Goal: Task Accomplishment & Management: Use online tool/utility

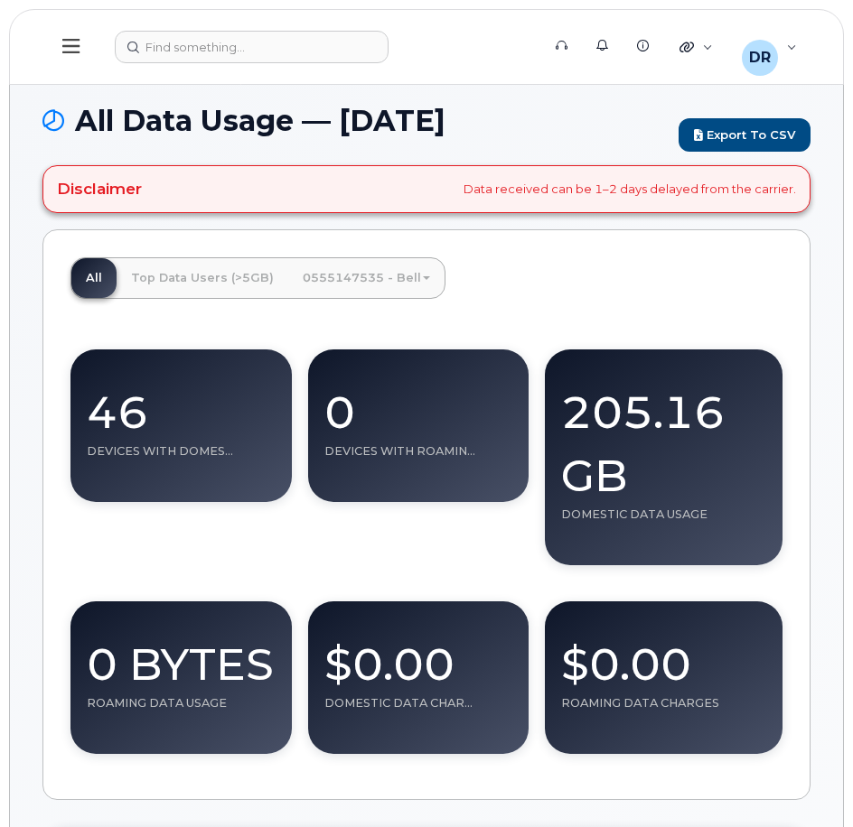
click at [69, 42] on icon at bounding box center [70, 46] width 17 height 20
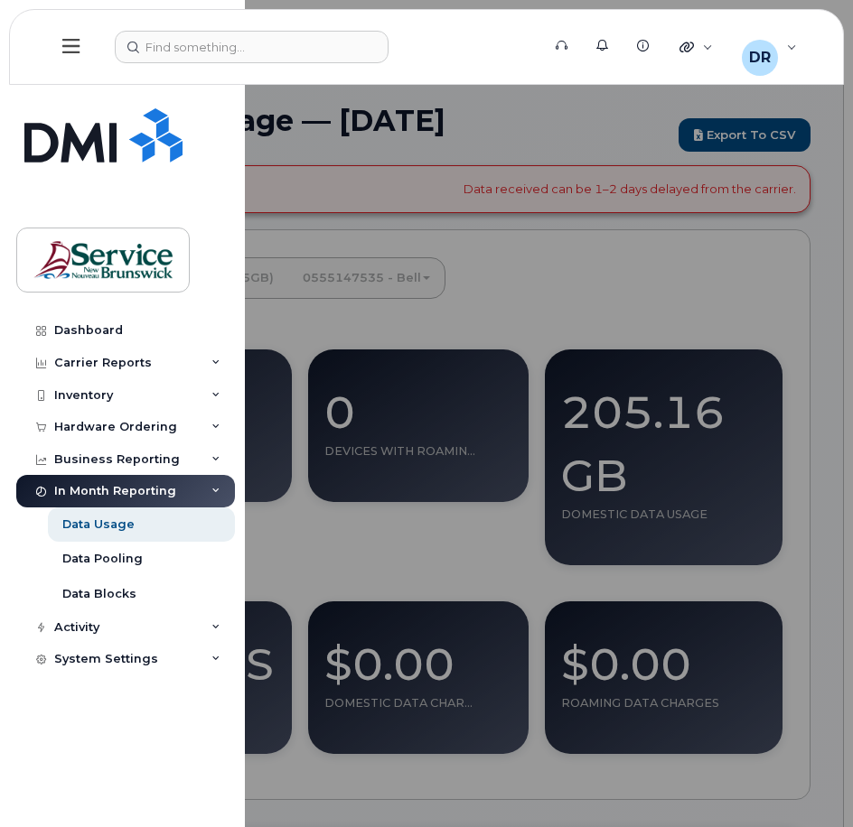
click at [129, 483] on div "In Month Reporting" at bounding box center [125, 491] width 219 height 33
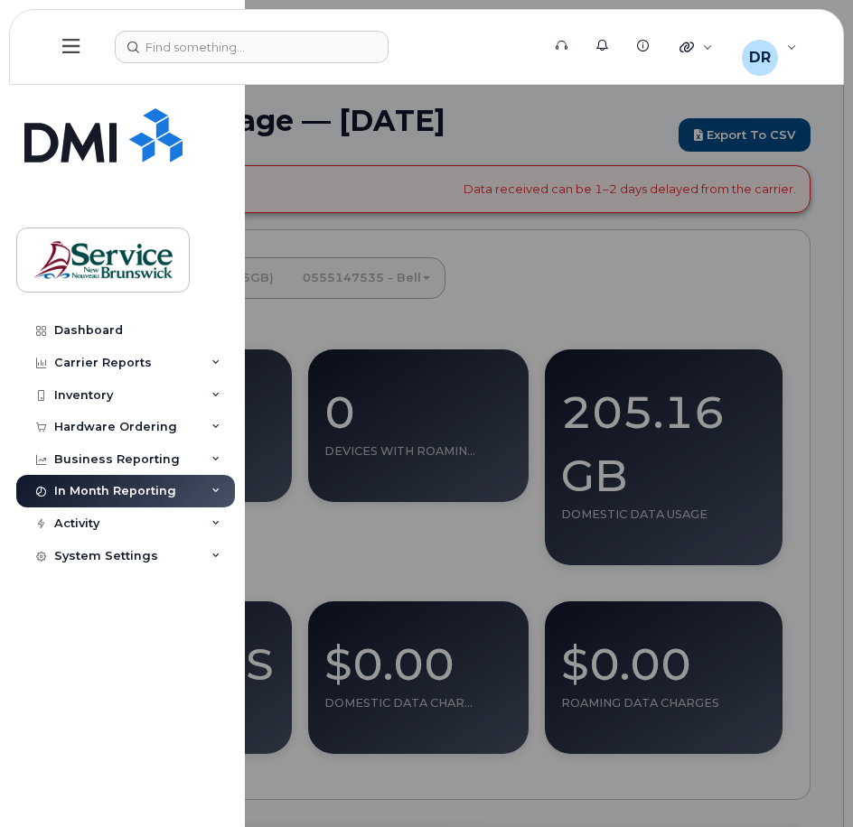
click at [129, 486] on div "In Month Reporting" at bounding box center [115, 491] width 122 height 14
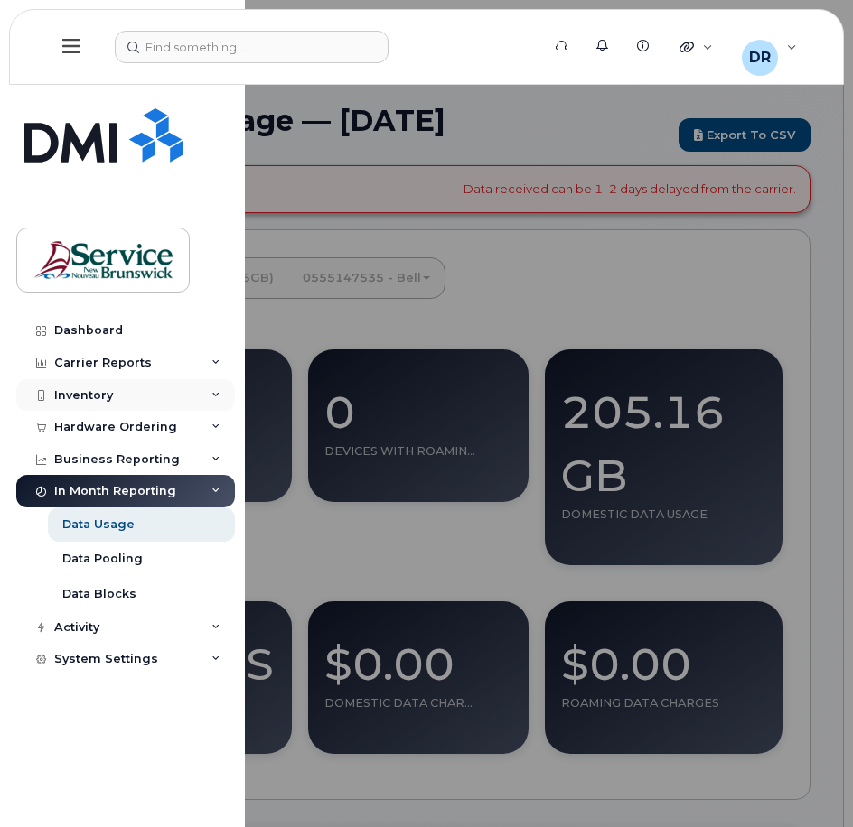
click at [163, 387] on div "Inventory" at bounding box center [125, 395] width 219 height 33
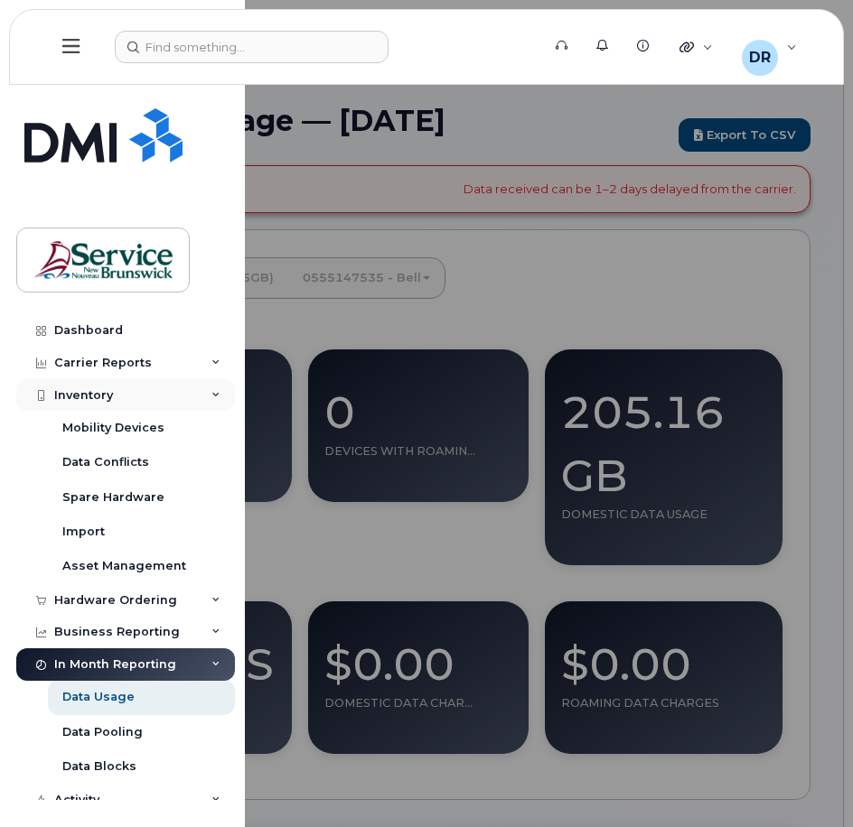
click at [163, 387] on div "Inventory" at bounding box center [125, 395] width 219 height 33
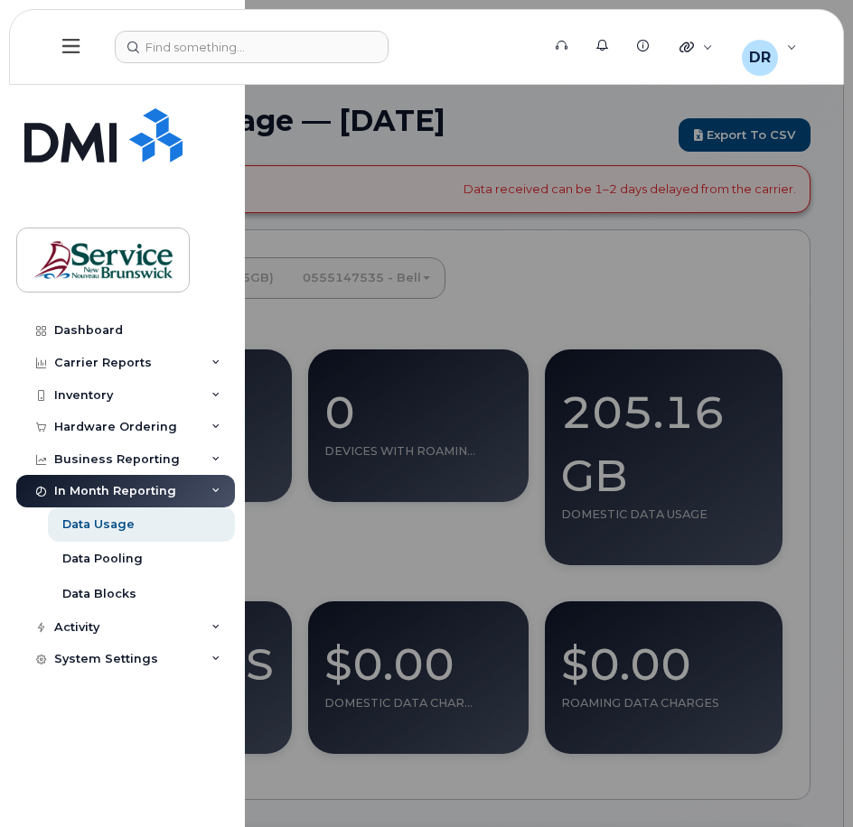
click at [201, 488] on div "In Month Reporting" at bounding box center [125, 491] width 219 height 33
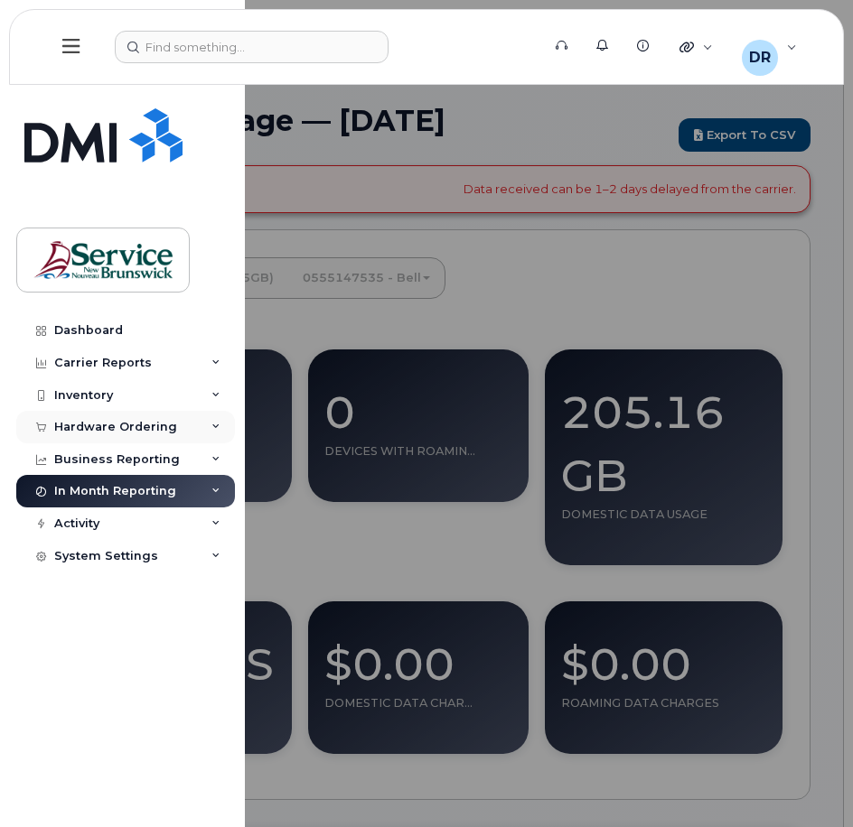
click at [173, 439] on div "Hardware Ordering" at bounding box center [125, 427] width 219 height 33
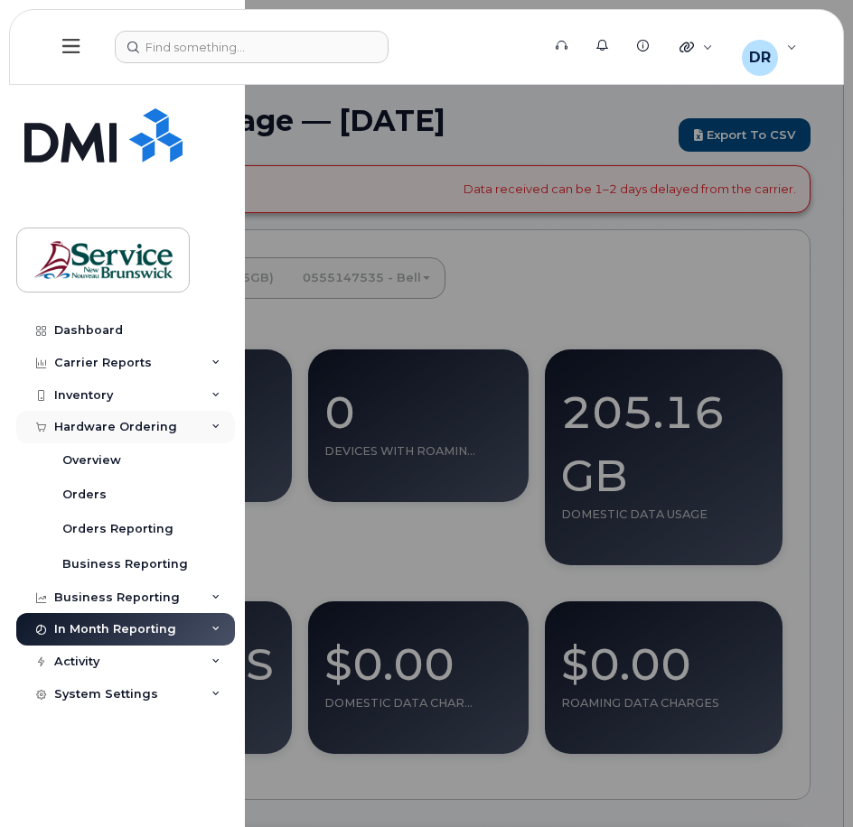
click at [178, 424] on div "Hardware Ordering" at bounding box center [125, 427] width 219 height 33
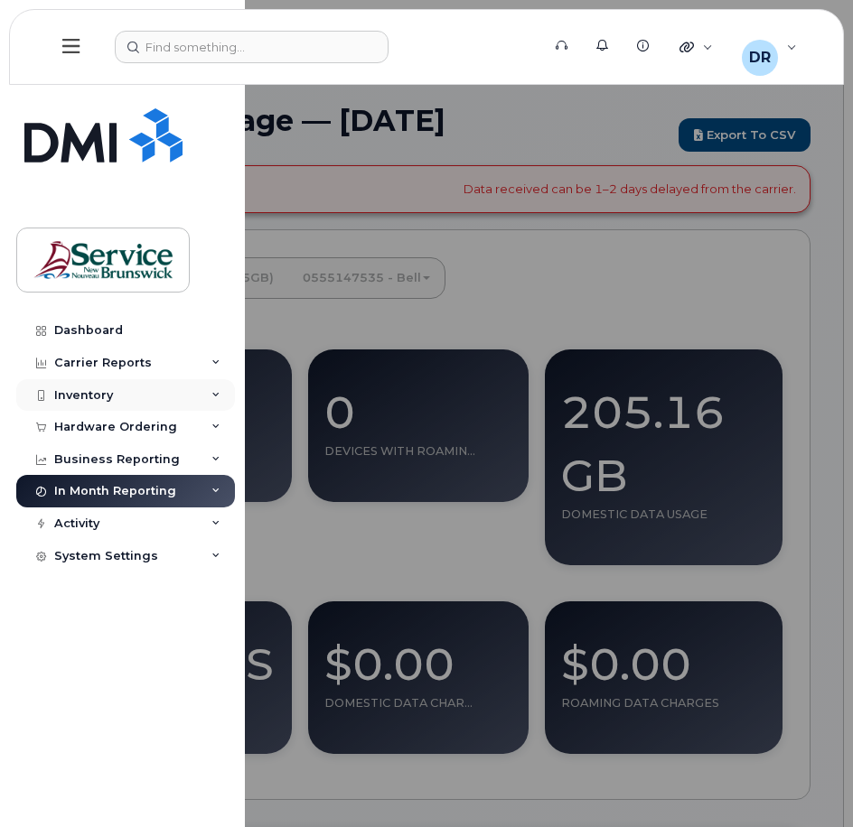
click at [169, 385] on div "Inventory" at bounding box center [125, 395] width 219 height 33
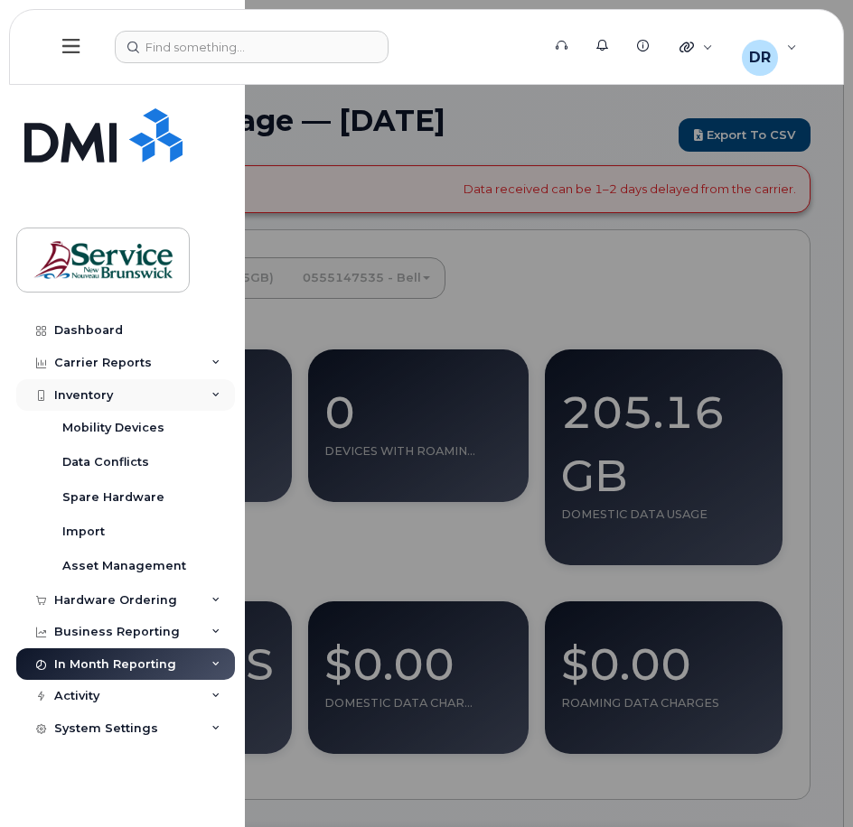
click at [171, 388] on div "Inventory" at bounding box center [125, 395] width 219 height 33
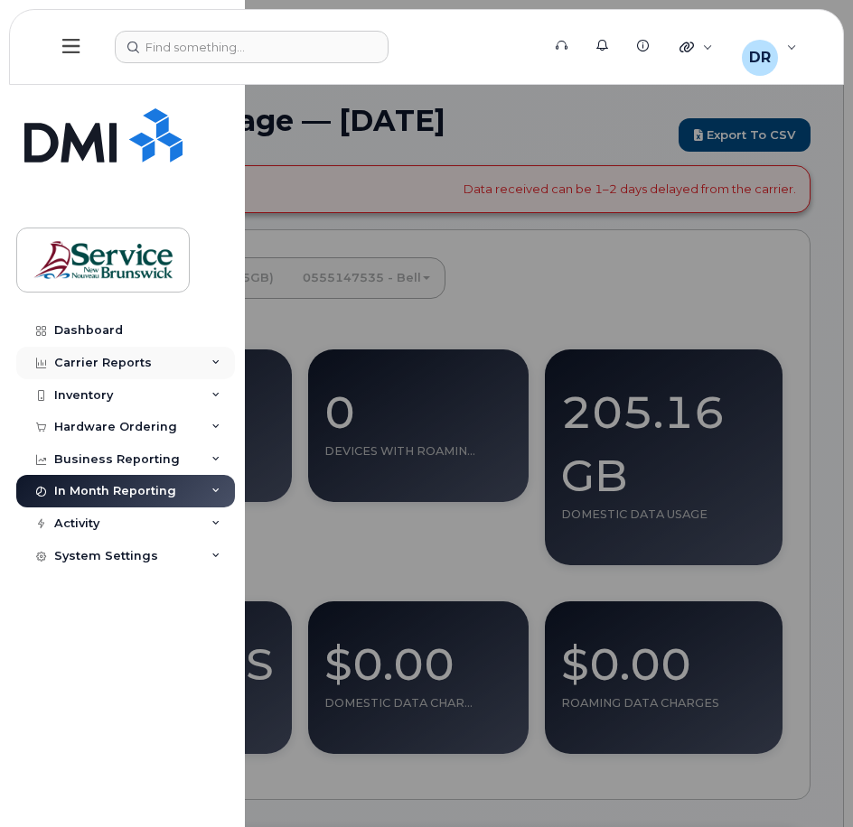
click at [169, 356] on div "Carrier Reports" at bounding box center [125, 363] width 219 height 33
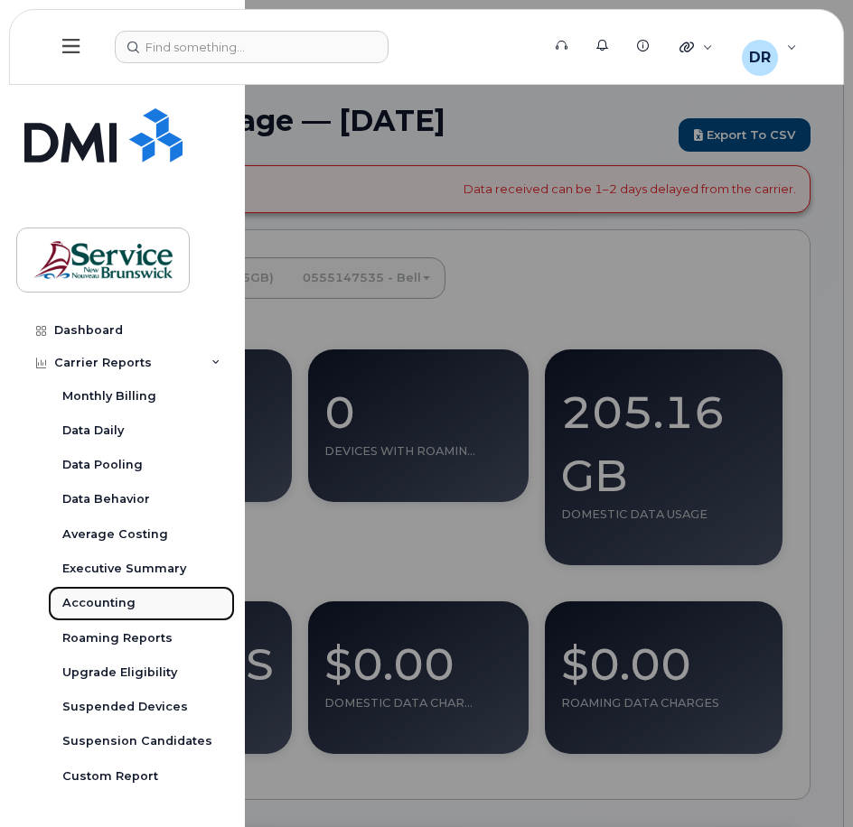
click at [110, 602] on div "Accounting" at bounding box center [98, 603] width 73 height 16
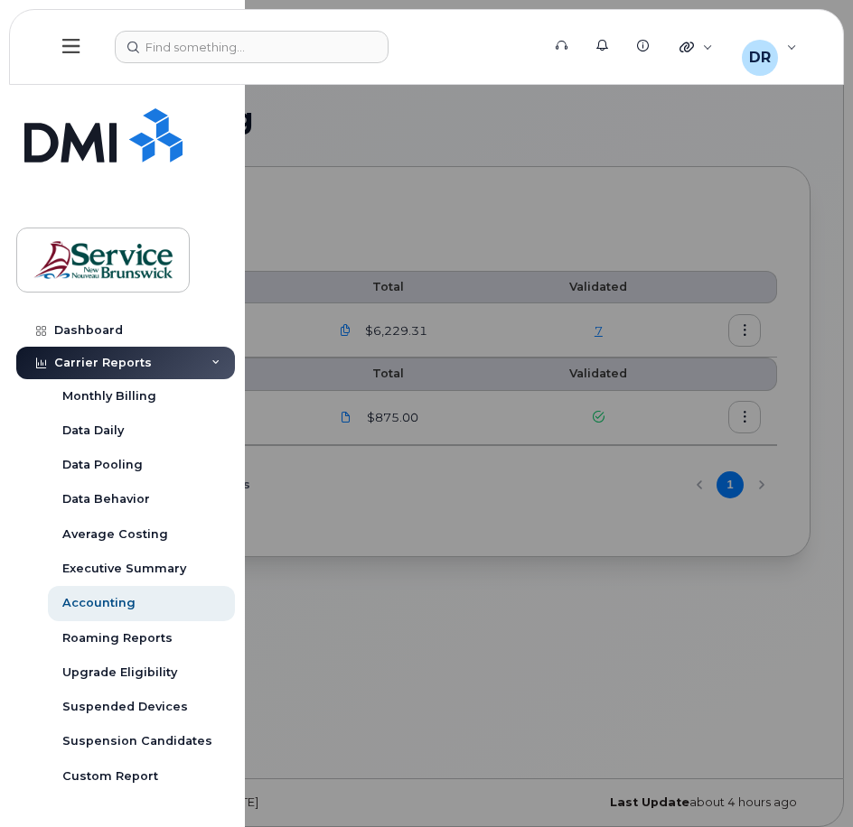
click at [497, 652] on div at bounding box center [426, 413] width 853 height 827
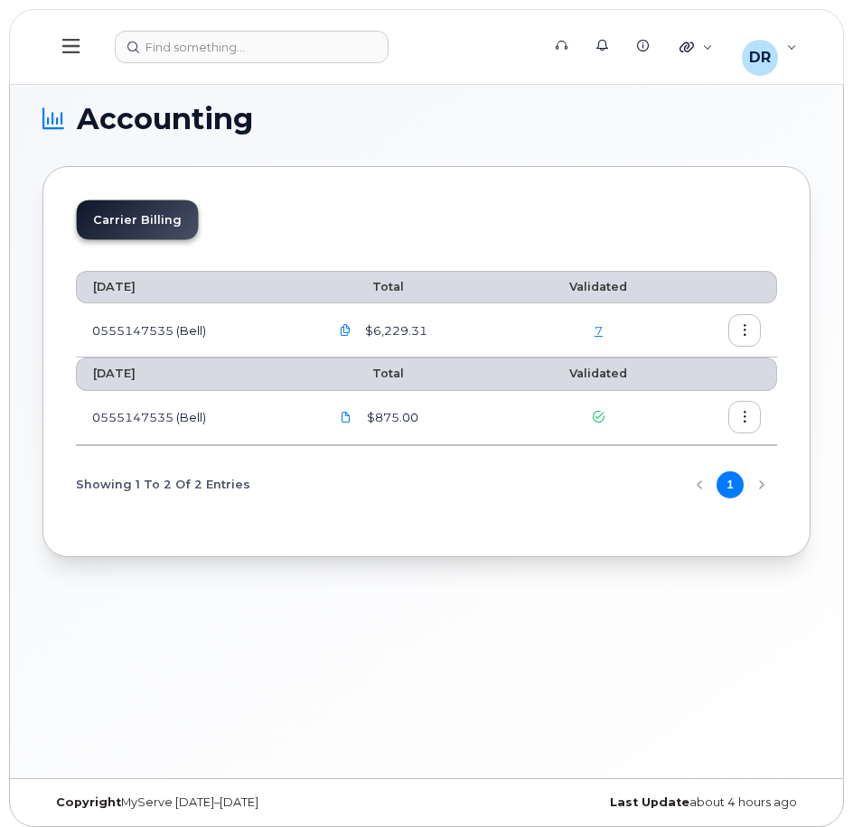
click at [746, 414] on icon "button" at bounding box center [745, 418] width 12 height 12
click at [347, 330] on icon "button" at bounding box center [346, 331] width 12 height 12
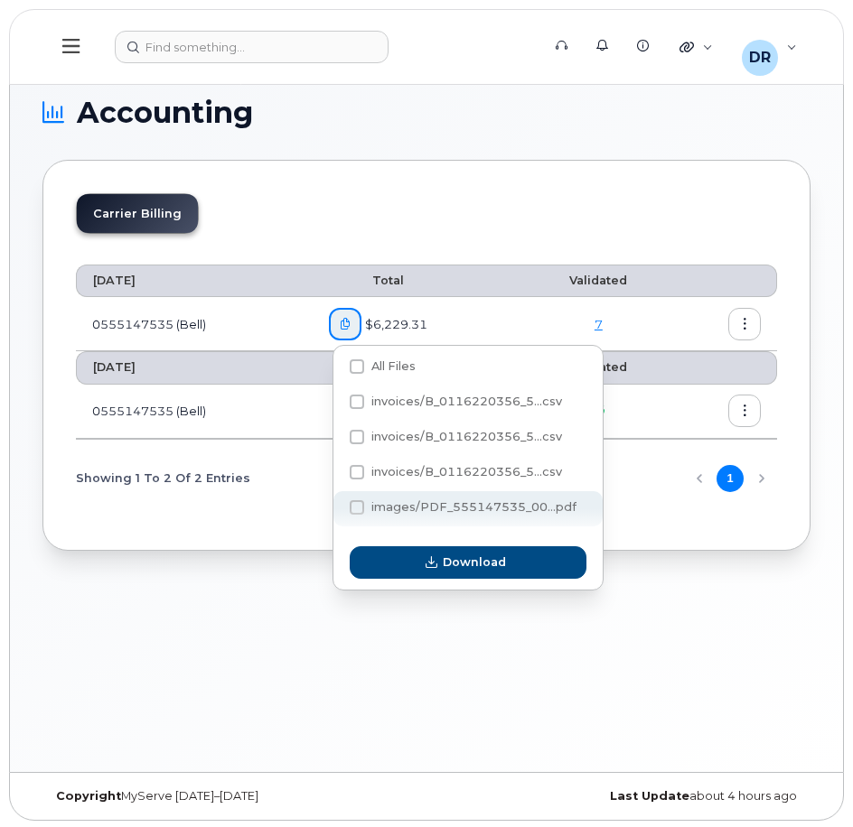
scroll to position [9, 0]
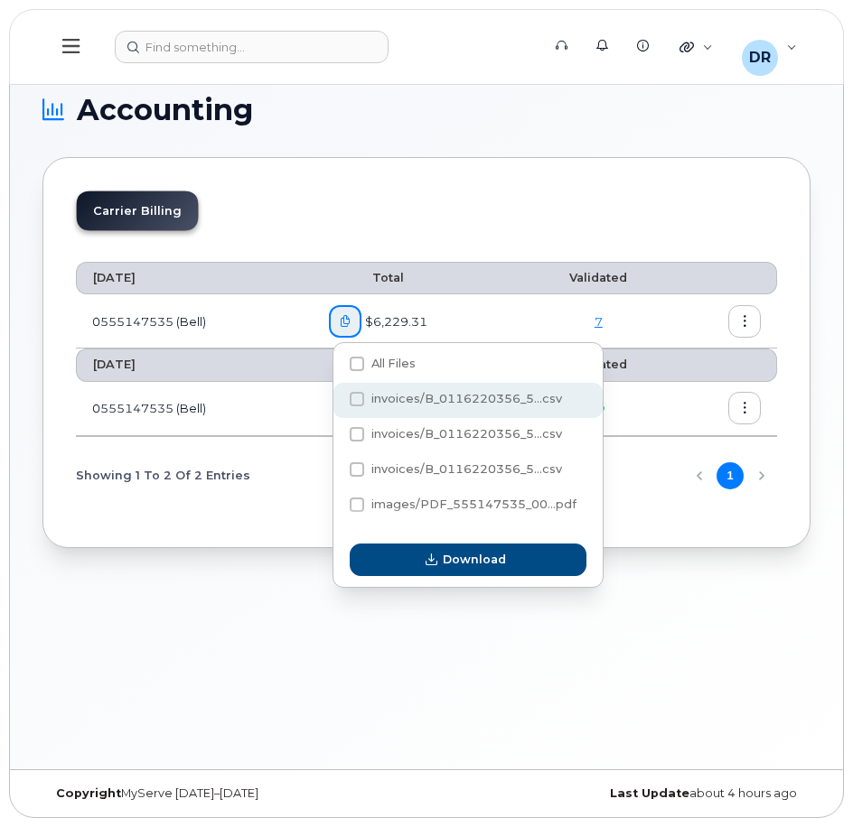
click at [357, 399] on span at bounding box center [357, 399] width 14 height 14
click at [337, 399] on input "invoices/B_0116220356_5...csv" at bounding box center [332, 400] width 9 height 9
checkbox input "true"
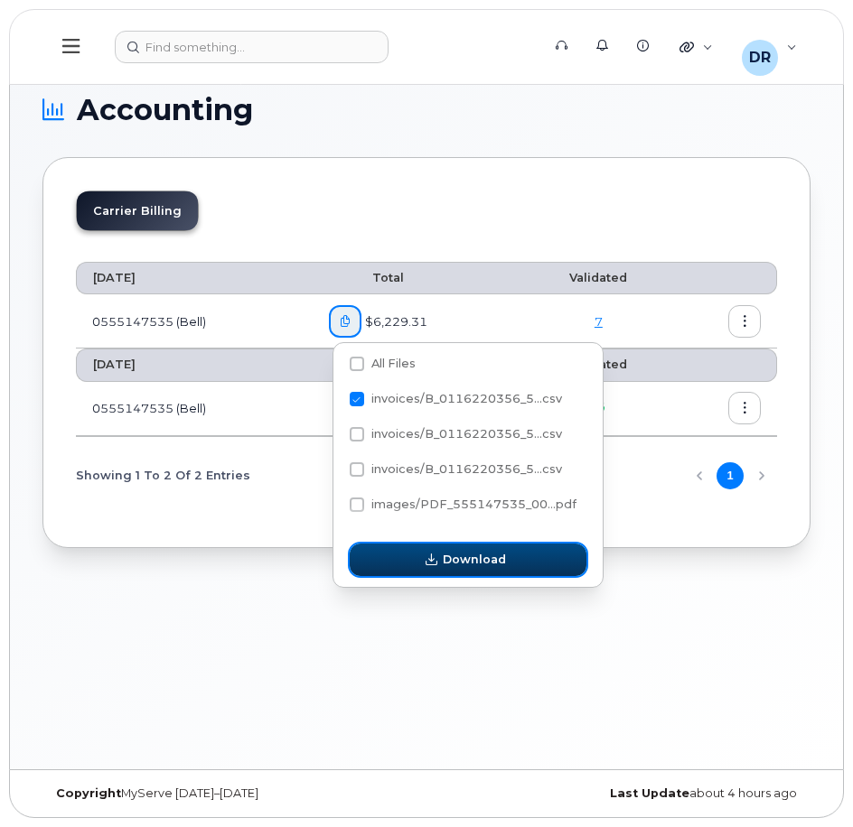
drag, startPoint x: 440, startPoint y: 557, endPoint x: 438, endPoint y: 547, distance: 10.1
click at [439, 557] on span "button" at bounding box center [431, 559] width 17 height 17
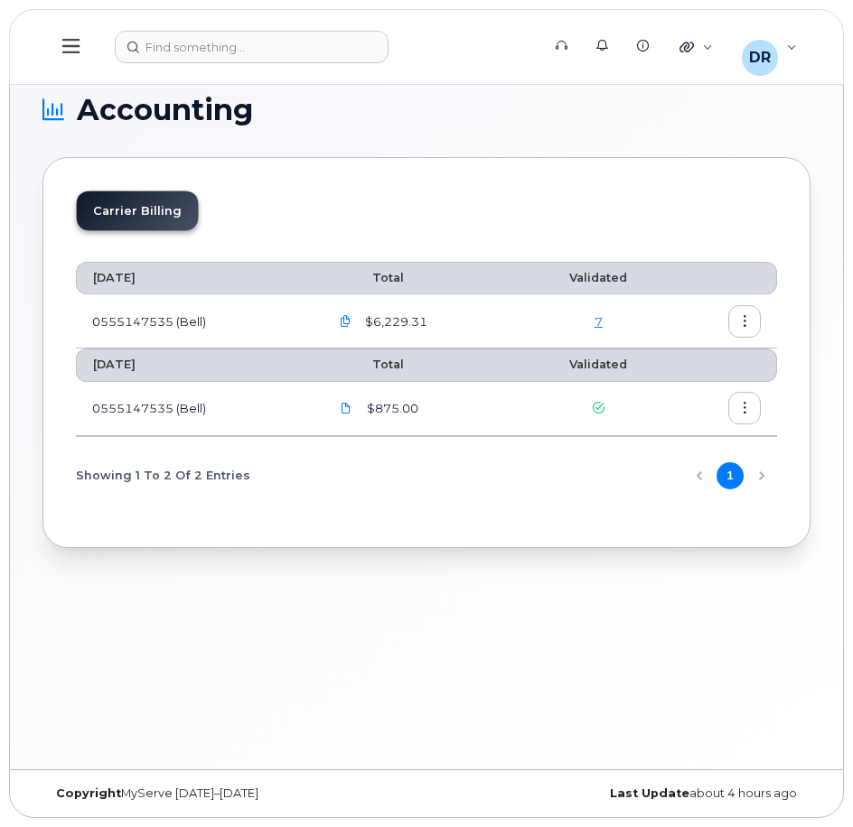
drag, startPoint x: 462, startPoint y: 650, endPoint x: 519, endPoint y: 511, distance: 150.6
click at [464, 644] on div "Accounting Carrier Billing [DATE] Total Validated 0555147535 (Bell) $6,229.31 […" at bounding box center [426, 416] width 833 height 706
